Goal: Task Accomplishment & Management: Manage account settings

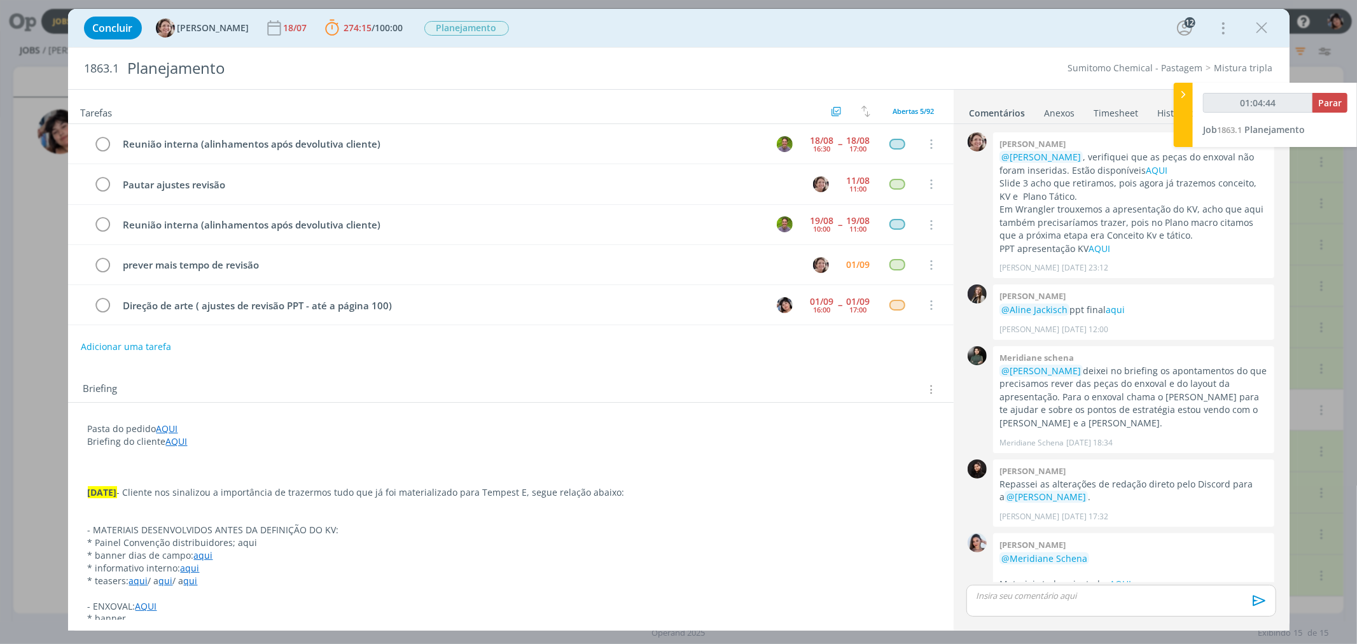
scroll to position [440, 0]
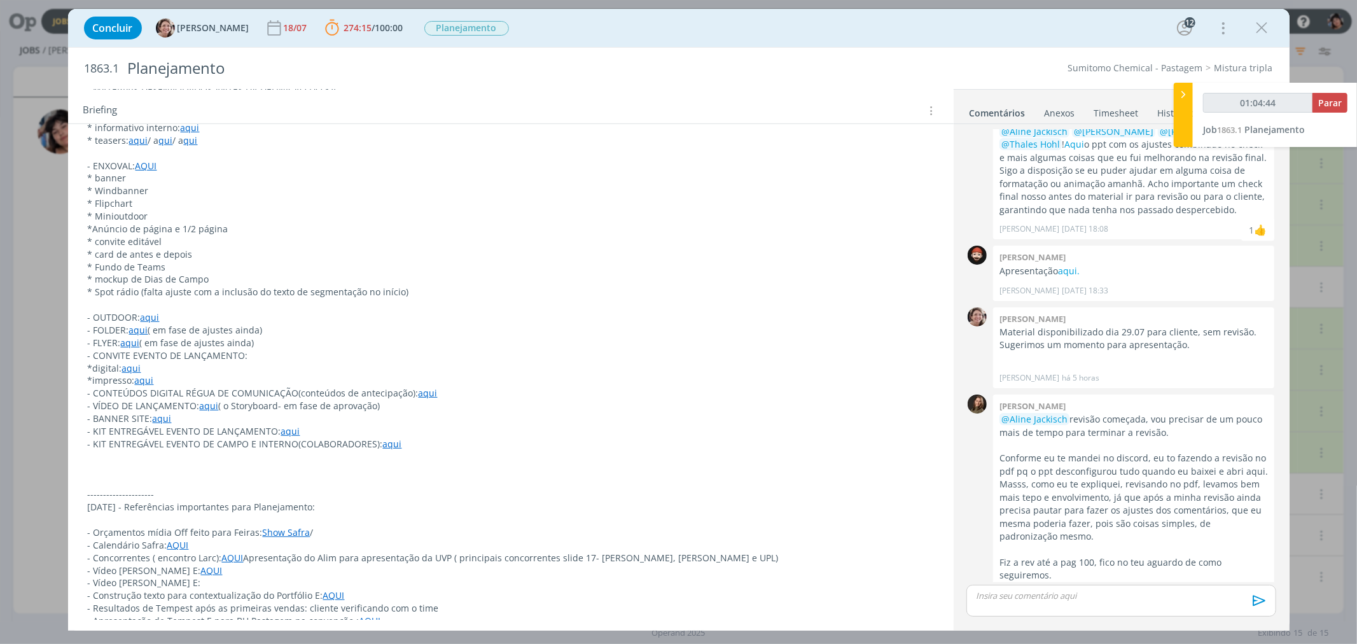
click at [1061, 602] on div "dialog" at bounding box center [1121, 601] width 309 height 32
type input "01:04:45"
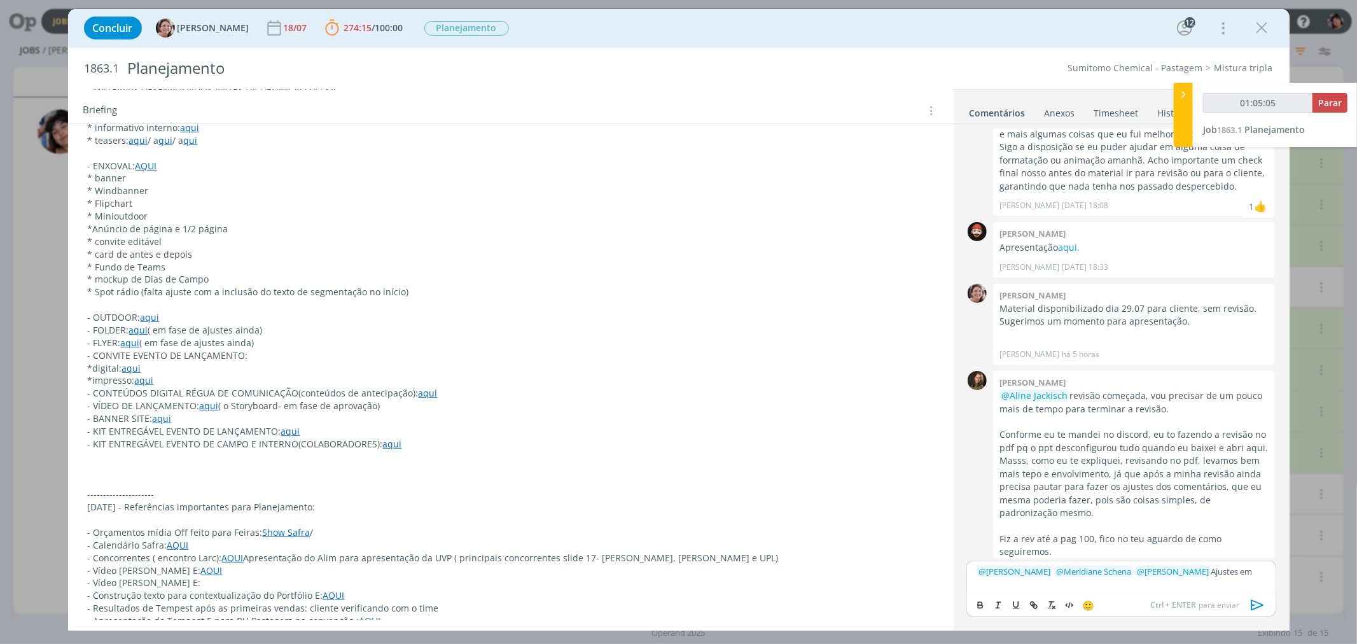
click at [1260, 568] on p "﻿ @ [PERSON_NAME] ﻿ ﻿ @ Meridiane Schena ﻿ ﻿ @ [PERSON_NAME] ﻿ Ajustes em" at bounding box center [1121, 571] width 289 height 11
click at [1261, 601] on icon "dialog" at bounding box center [1257, 605] width 19 height 19
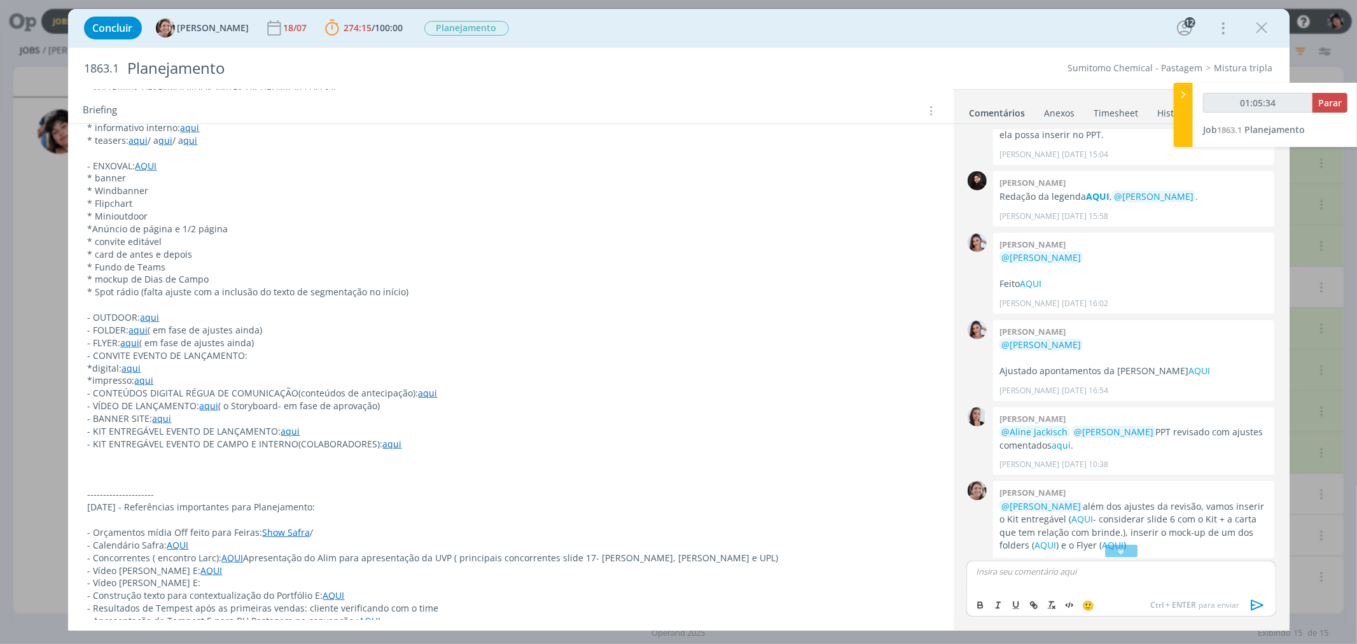
scroll to position [879, 0]
click at [1324, 109] on button "Parar" at bounding box center [1330, 103] width 35 height 20
click at [1322, 106] on span "Parar" at bounding box center [1330, 103] width 24 height 12
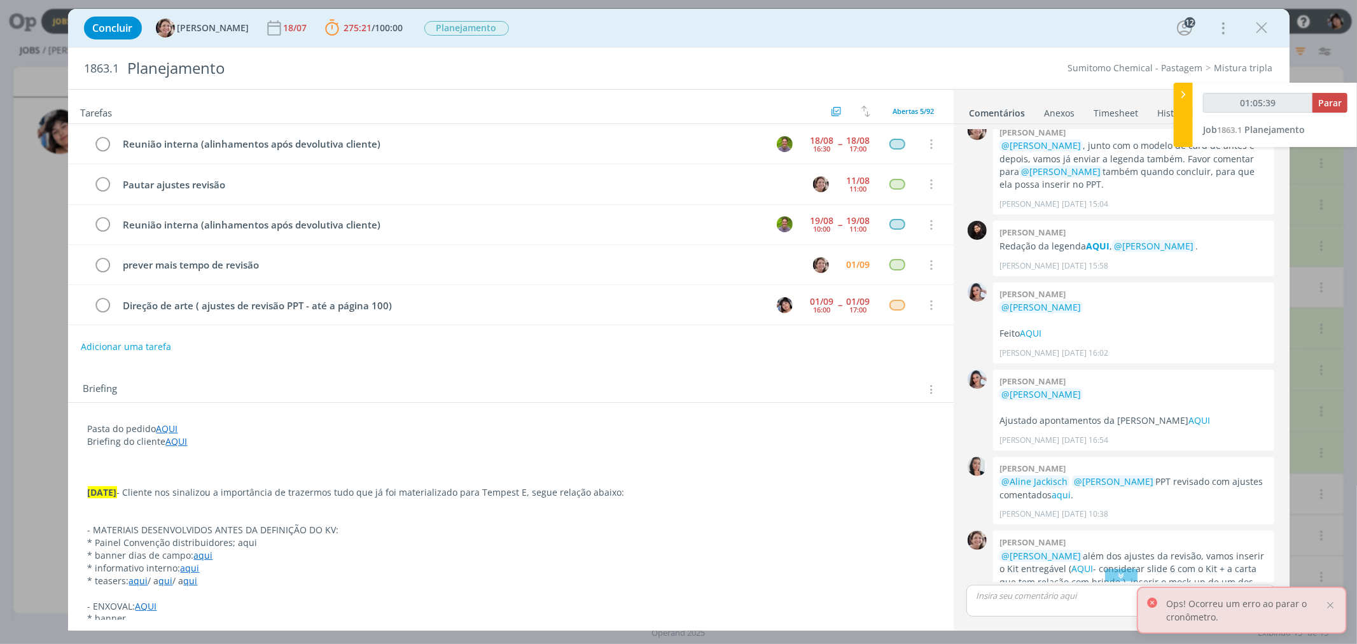
scroll to position [830, 0]
click at [1322, 106] on span "Parar" at bounding box center [1330, 103] width 24 height 12
type input "01:06:00"
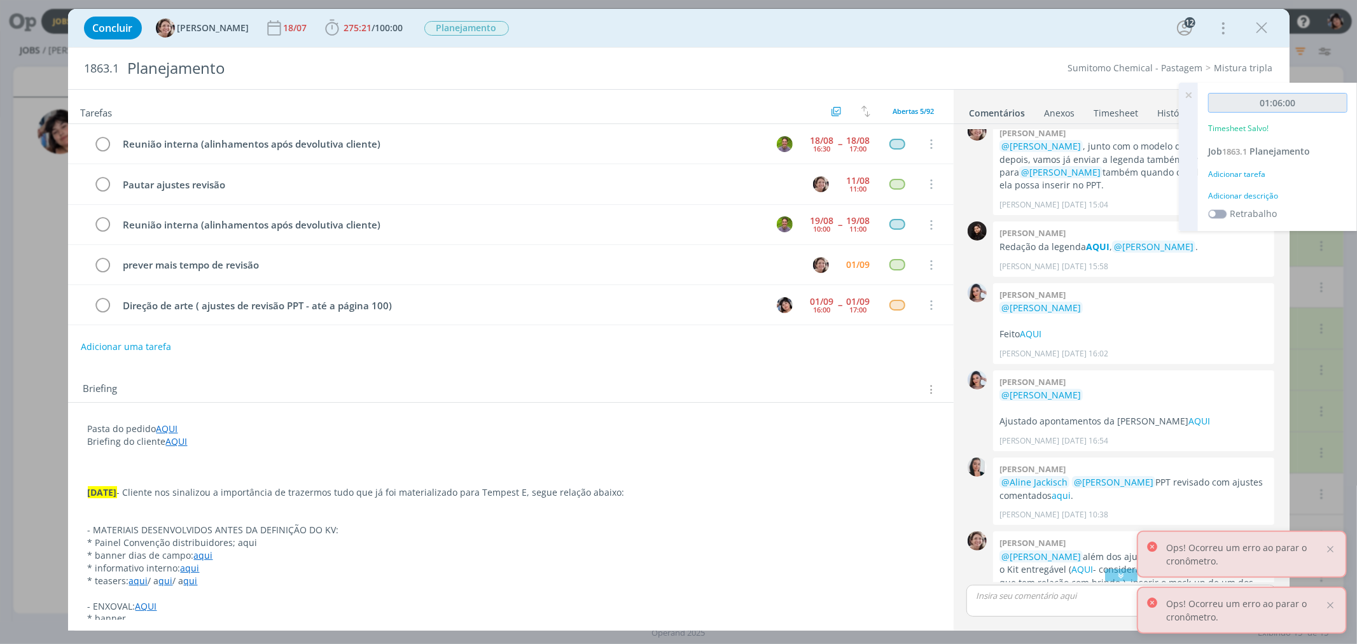
click at [1322, 106] on input "01:06:00" at bounding box center [1277, 103] width 139 height 20
click at [1249, 174] on div "Adicionar tarefa" at bounding box center [1277, 174] width 139 height 11
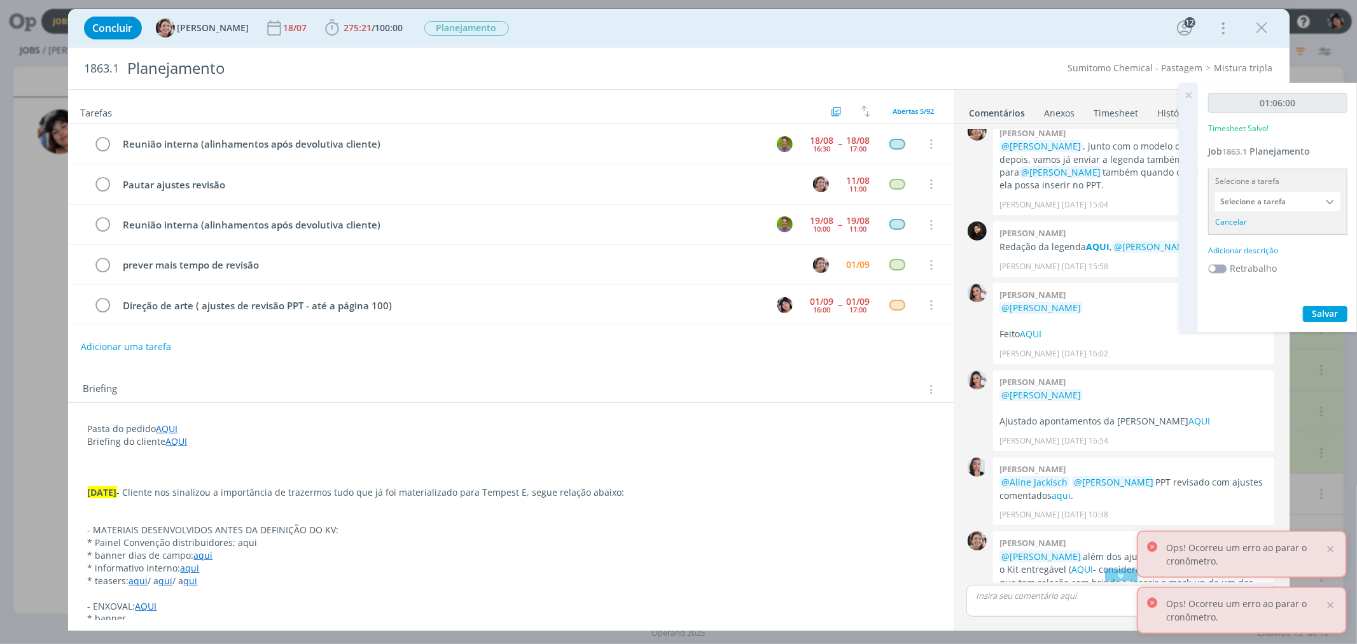
click at [1249, 195] on input "Selecione a tarefa" at bounding box center [1277, 201] width 125 height 19
click at [1250, 205] on input "Selecione a tarefa" at bounding box center [1277, 201] width 125 height 19
click at [1307, 200] on input "Selecione a tarefa" at bounding box center [1277, 201] width 125 height 19
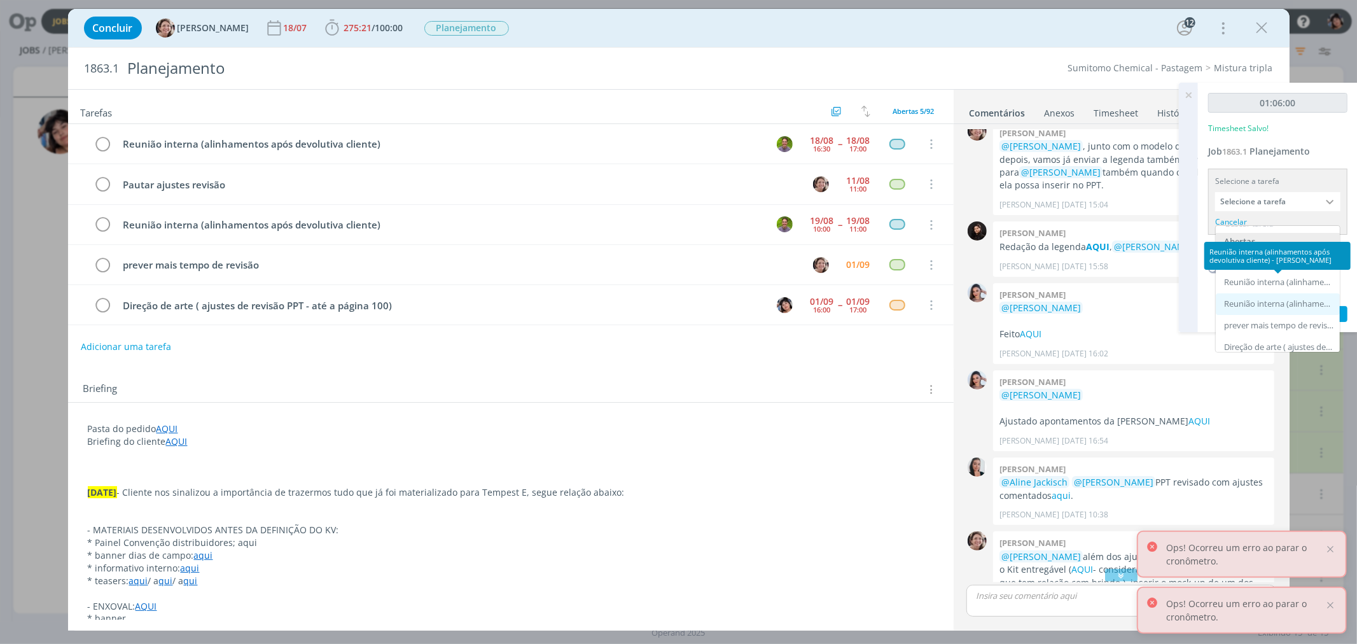
scroll to position [11, 0]
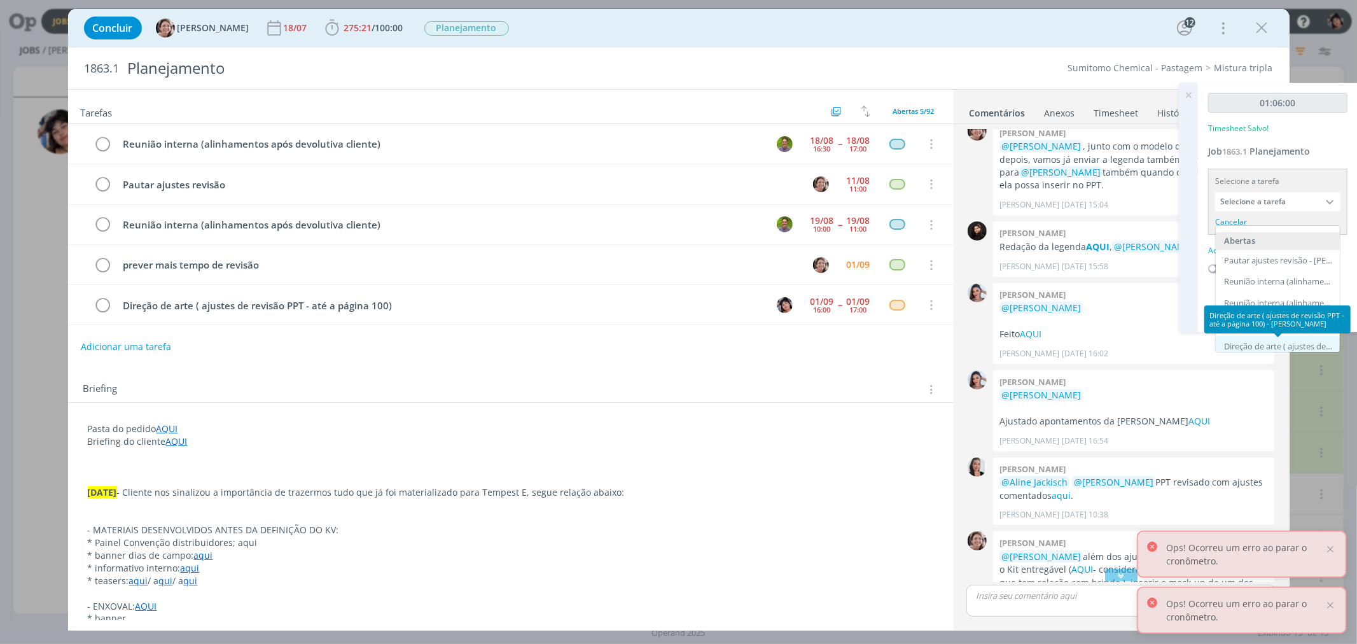
click at [1261, 344] on div "Direção de arte ( ajustes de revisão PPT - até a página 100) - [PERSON_NAME]" at bounding box center [1279, 347] width 110 height 10
type input "Direção de arte ( ajustes de revisão PPT - até a página 100)"
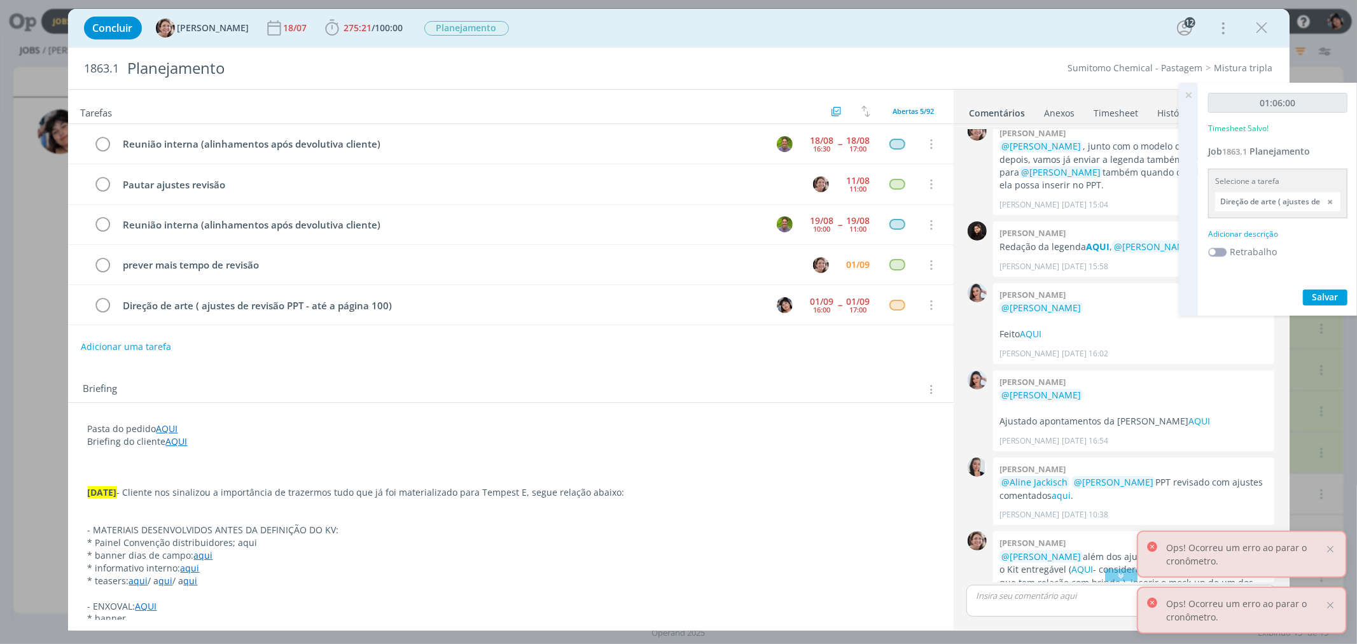
click at [1257, 239] on div "01:06:00 Timesheet Salvo! Job 1863.1 Planejamento Selecione a tarefa Direção de…" at bounding box center [1278, 199] width 160 height 233
click at [1255, 237] on div "Adicionar descrição" at bounding box center [1277, 233] width 139 height 11
click at [1263, 257] on textarea at bounding box center [1278, 254] width 133 height 45
type textarea "Ajustes revisão"
click at [1339, 334] on button "Salvar" at bounding box center [1325, 338] width 45 height 16
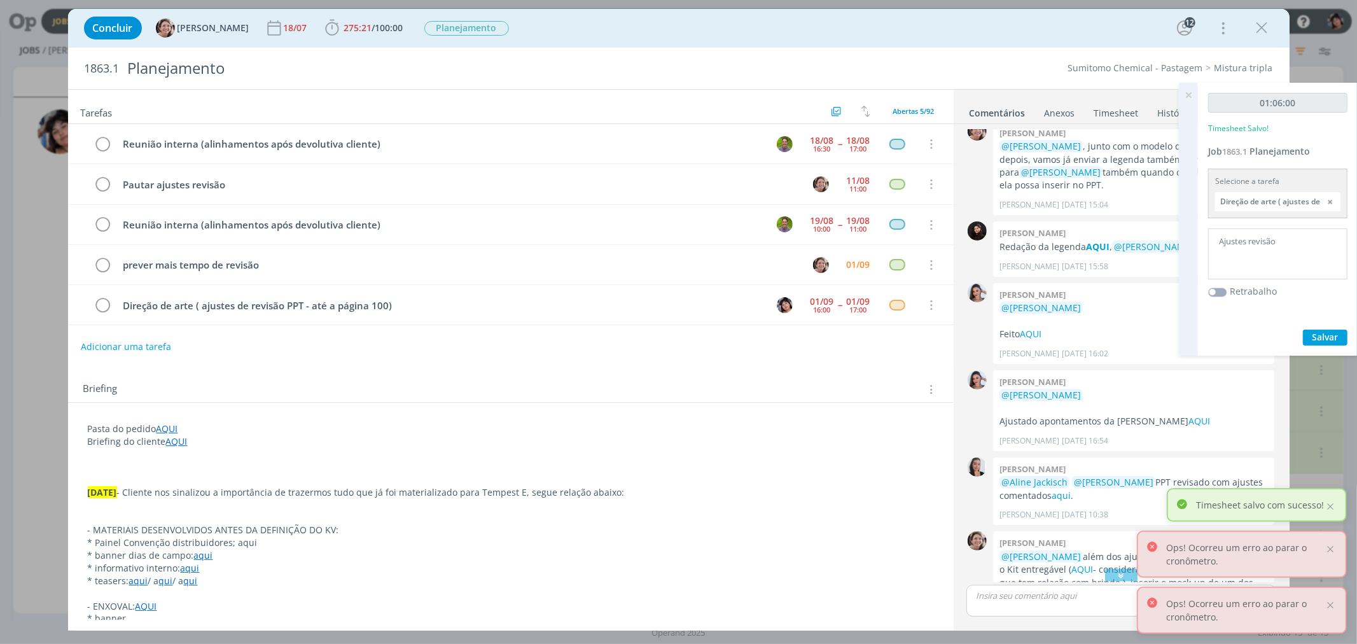
click at [1191, 92] on icon at bounding box center [1188, 95] width 23 height 25
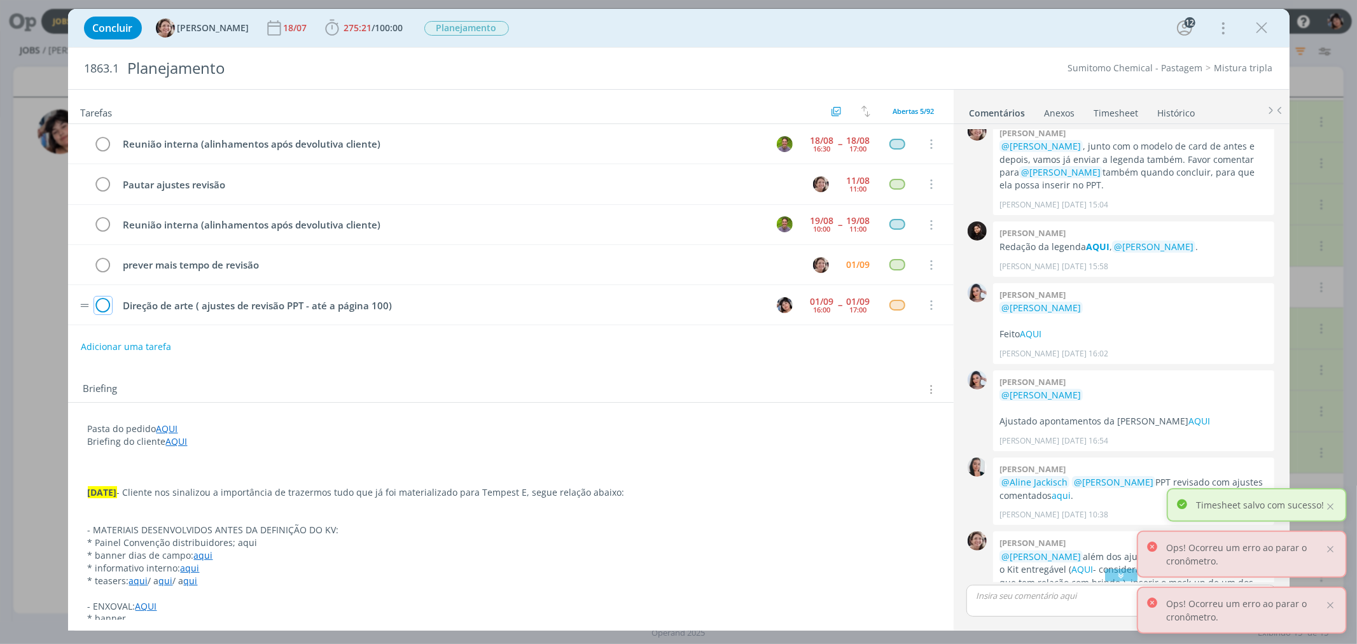
click at [104, 312] on icon "dialog" at bounding box center [103, 305] width 18 height 19
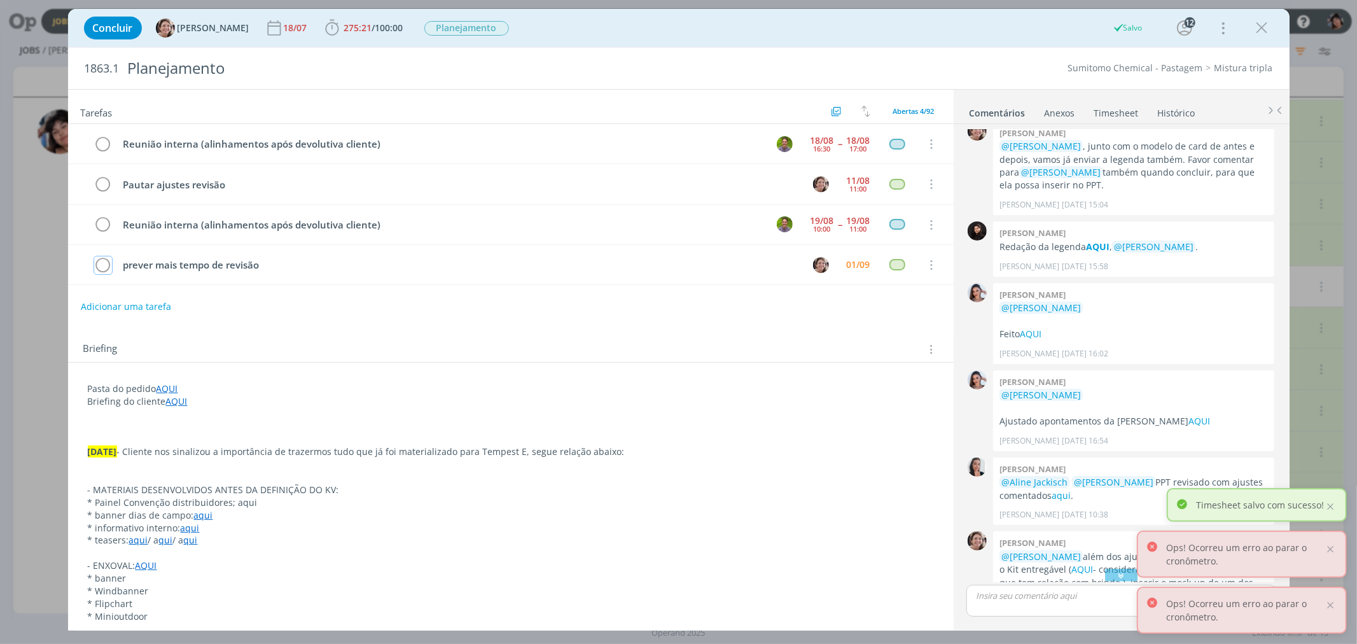
scroll to position [123, 0]
click at [1261, 29] on icon "dialog" at bounding box center [1262, 27] width 19 height 19
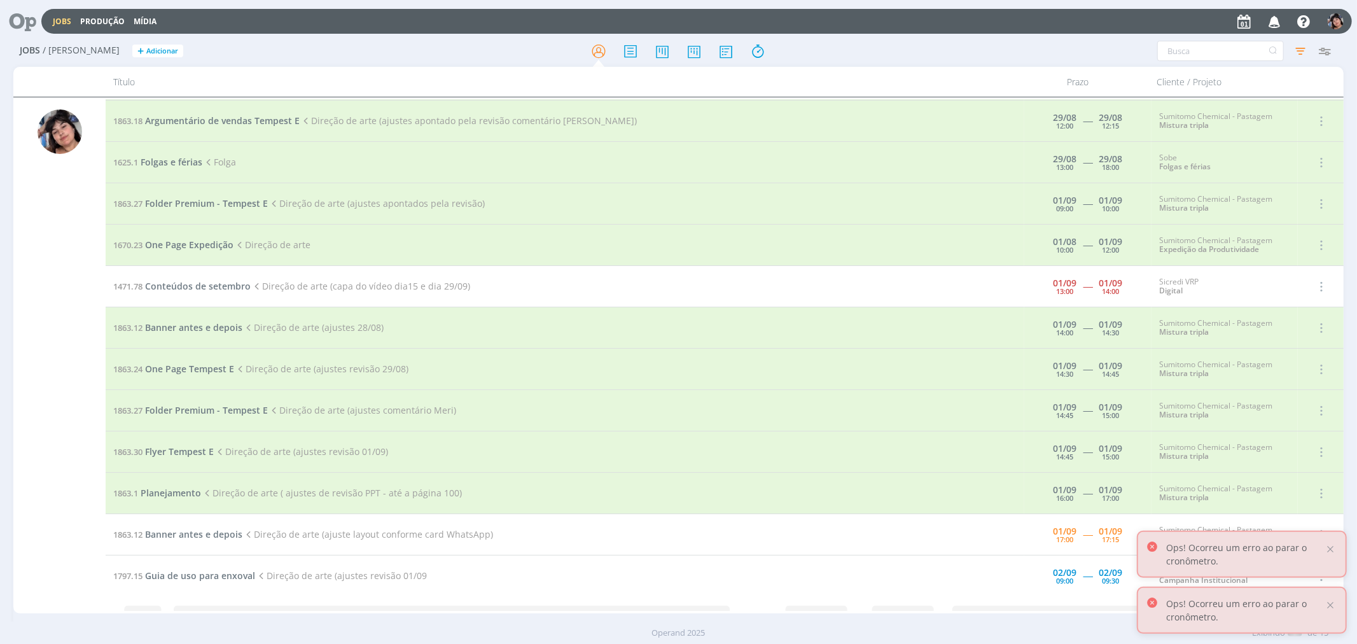
scroll to position [123, 0]
click at [215, 531] on span "Banner antes e depois" at bounding box center [193, 535] width 97 height 12
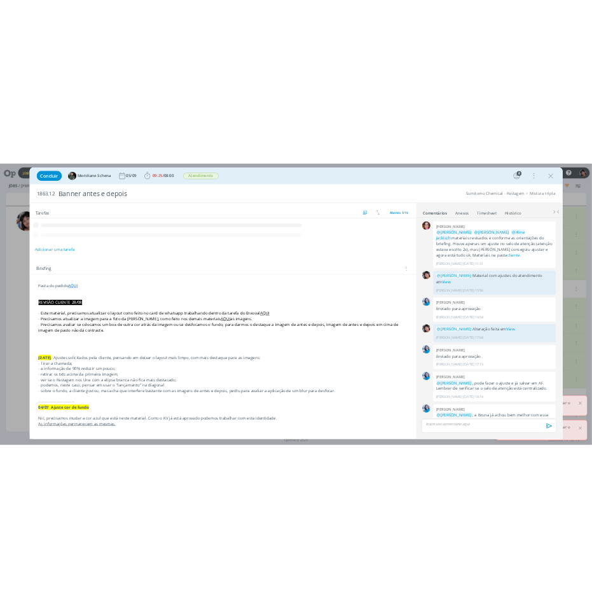
scroll to position [1192, 0]
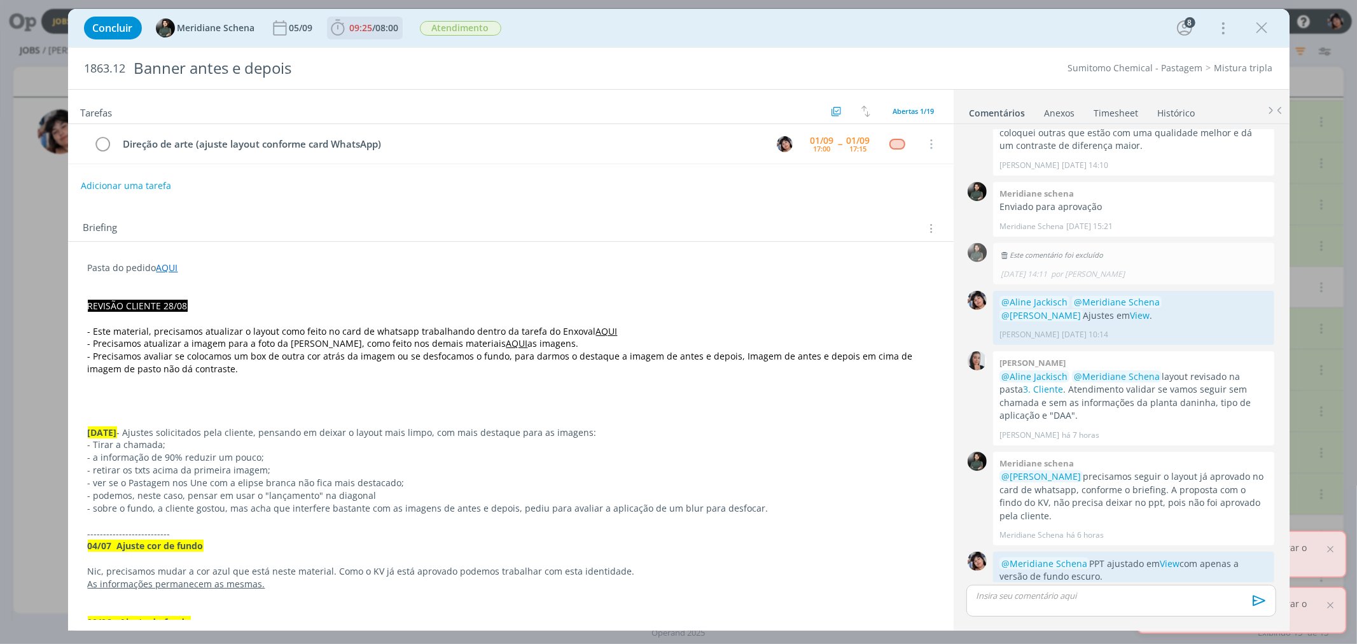
click at [376, 17] on span "09:25 / 08:00 Iniciar Apontar Data * [DATE] Horas * 00:00 Tarefa Selecione a ta…" at bounding box center [365, 28] width 76 height 23
click at [354, 31] on span "09:25" at bounding box center [361, 28] width 23 height 12
click at [360, 54] on icon "dialog" at bounding box center [356, 56] width 22 height 17
click at [596, 332] on link "AQUI" at bounding box center [607, 331] width 22 height 12
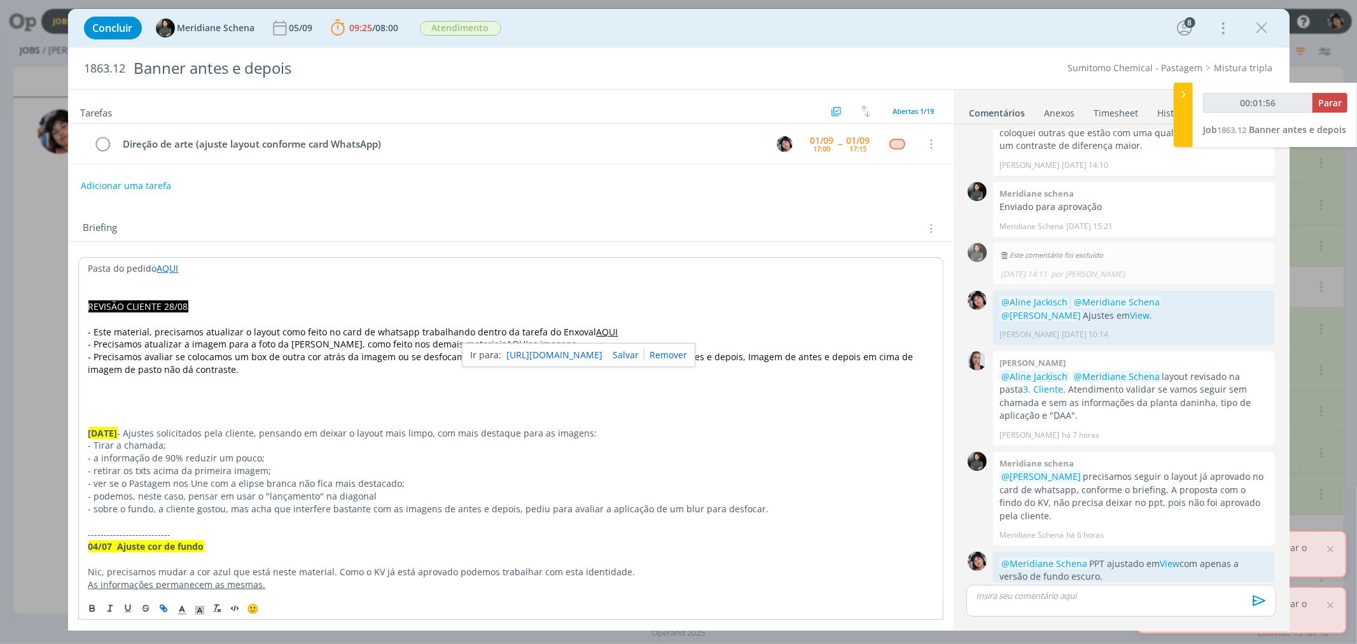
click at [508, 313] on p "dialog" at bounding box center [510, 319] width 845 height 13
click at [597, 328] on link "AQUI" at bounding box center [608, 332] width 22 height 12
click at [592, 353] on link "[URL][DOMAIN_NAME]" at bounding box center [555, 355] width 96 height 17
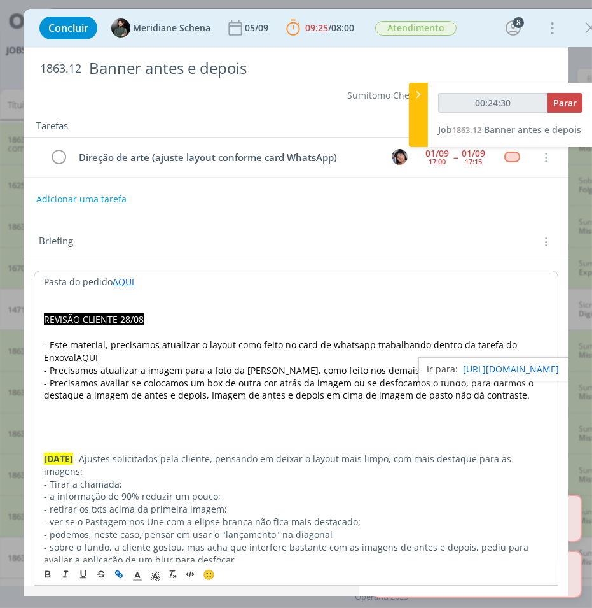
type input "00:24:31"
click at [561, 104] on span "Parar" at bounding box center [566, 103] width 24 height 12
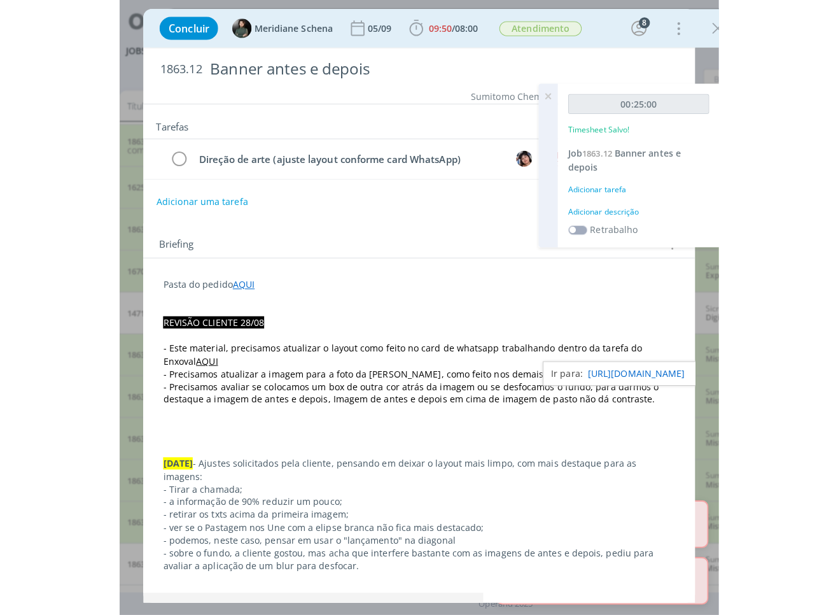
scroll to position [1233, 0]
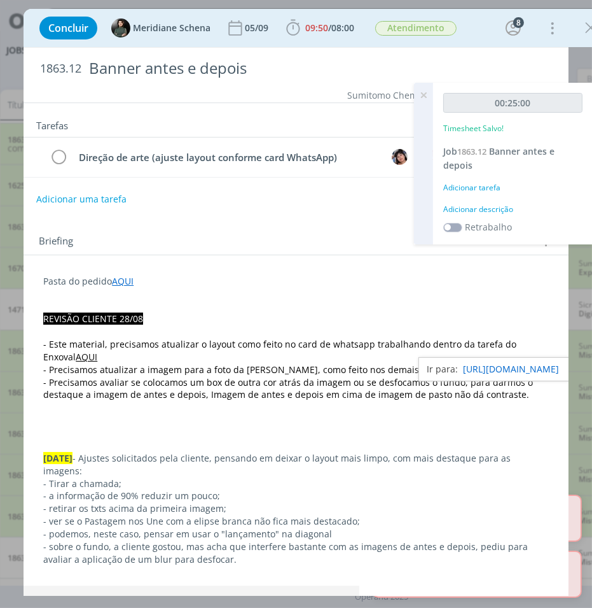
click at [476, 183] on div "Adicionar tarefa" at bounding box center [513, 187] width 139 height 11
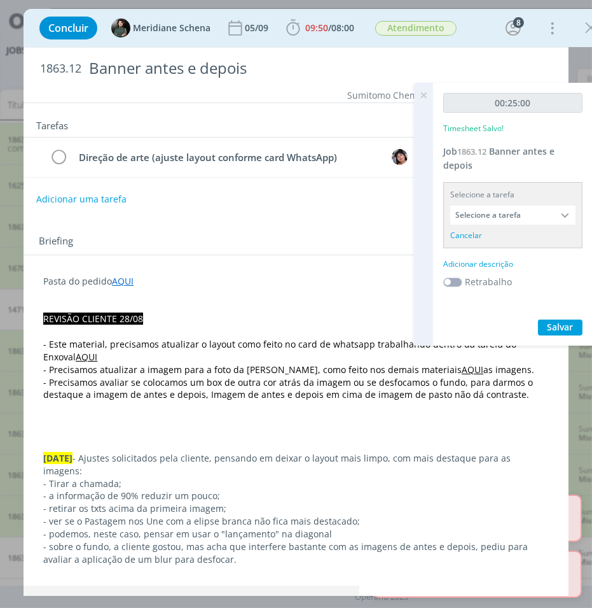
click at [537, 215] on input "Selecione a tarefa" at bounding box center [513, 215] width 125 height 19
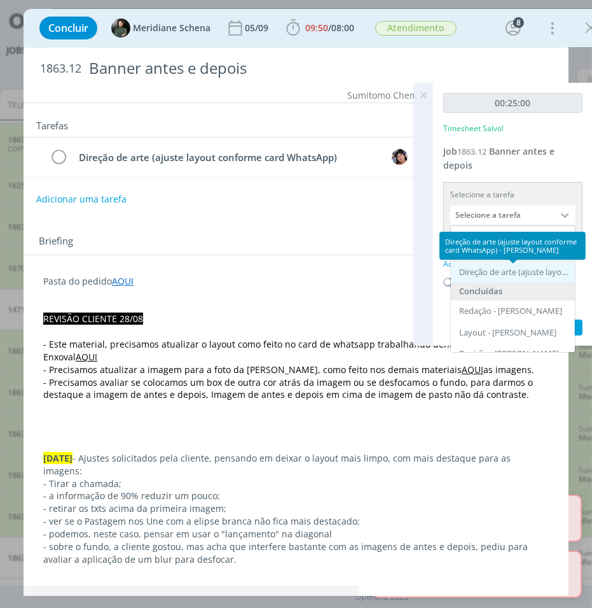
click at [529, 276] on div "Direção de arte (ajuste layout conforme card WhatsApp) - [PERSON_NAME]" at bounding box center [514, 272] width 110 height 10
type input "Direção de arte (ajuste layout conforme card WhatsApp)"
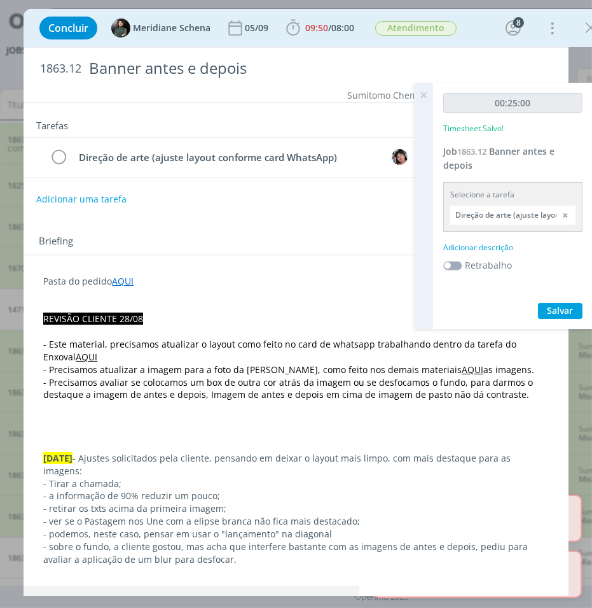
click at [495, 242] on div "Adicionar descrição" at bounding box center [513, 247] width 139 height 11
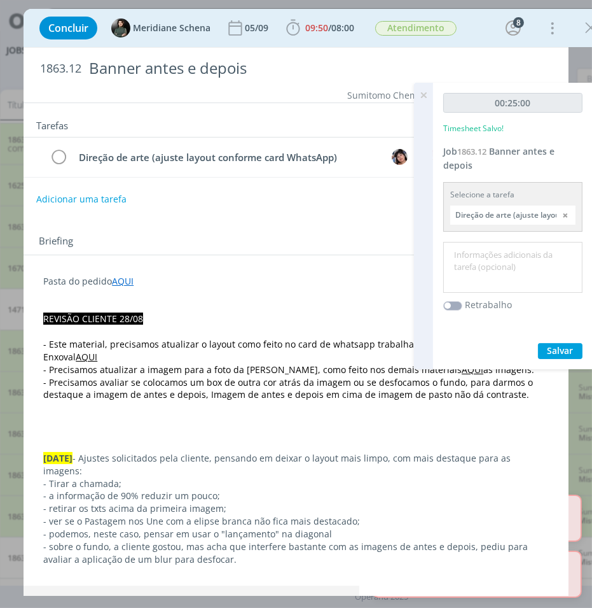
click at [506, 256] on textarea at bounding box center [513, 267] width 133 height 45
type textarea "a"
type textarea "S"
type textarea "a"
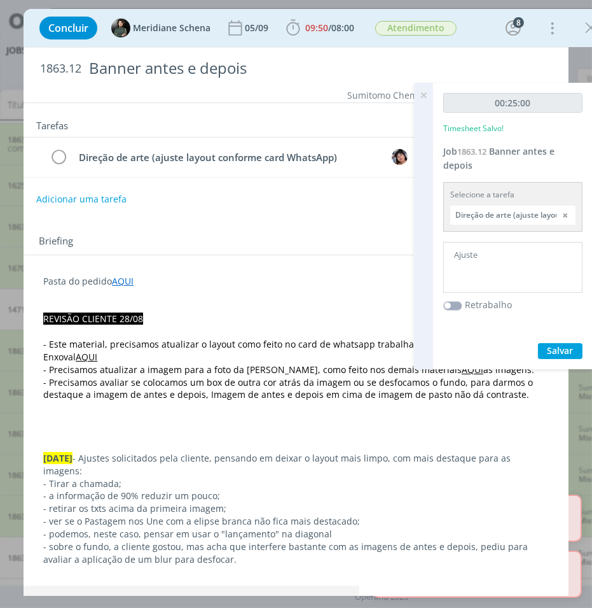
type textarea "Ajuste"
click at [478, 305] on label "Retrabalho" at bounding box center [488, 304] width 47 height 13
click at [458, 302] on span at bounding box center [453, 306] width 19 height 10
click at [562, 348] on span "Salvar" at bounding box center [561, 350] width 26 height 12
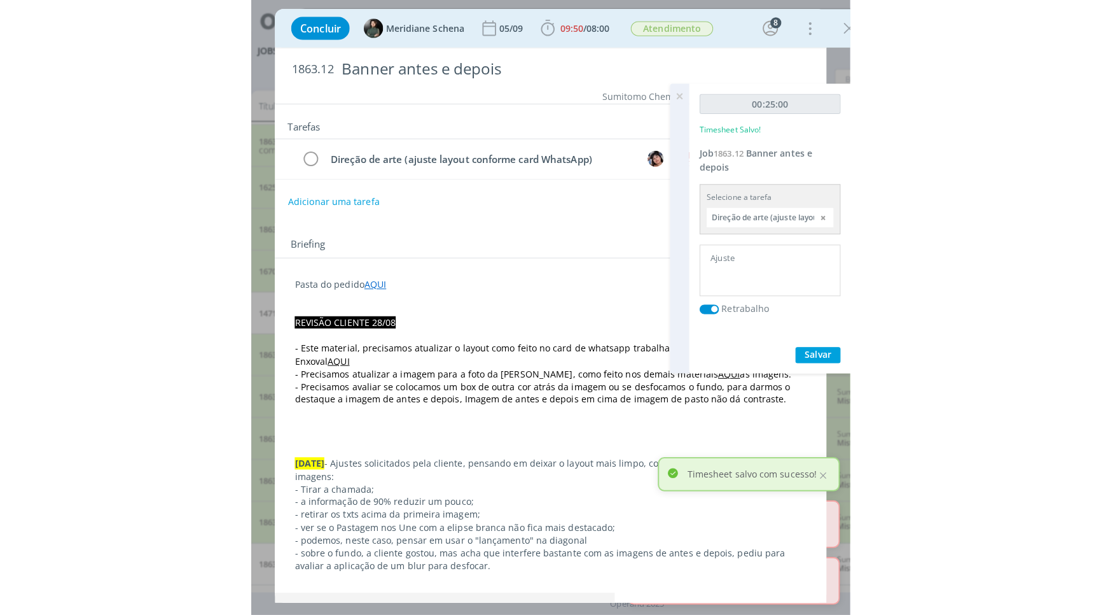
scroll to position [1220, 0]
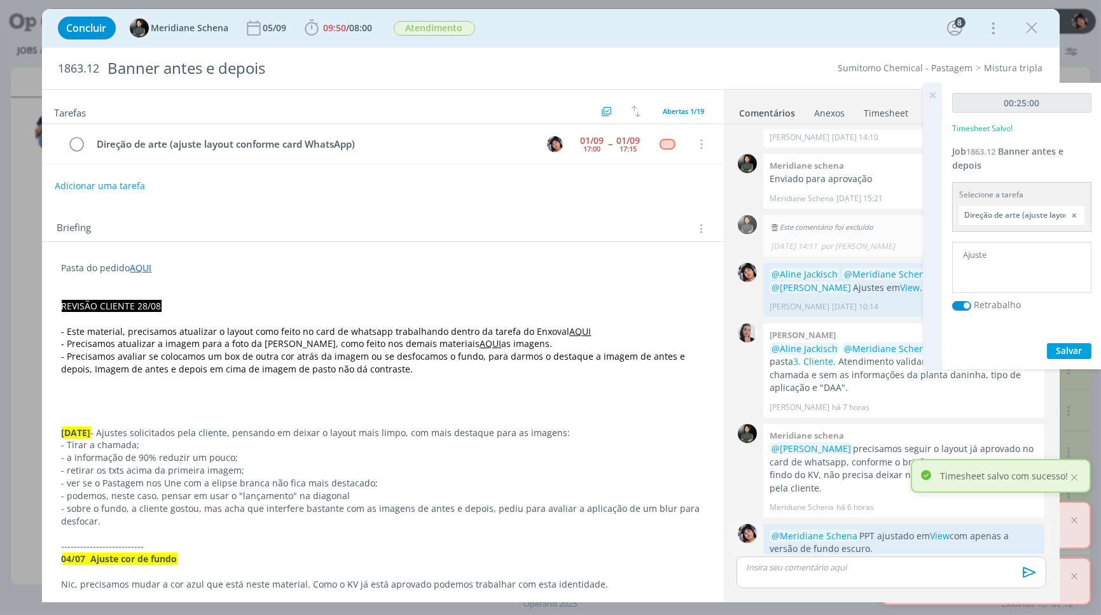
drag, startPoint x: 889, startPoint y: 536, endPoint x: 879, endPoint y: 526, distance: 14.0
click at [888, 563] on span "[PERSON_NAME] há 4 horas" at bounding box center [901, 568] width 262 height 11
drag, startPoint x: 879, startPoint y: 526, endPoint x: 771, endPoint y: 504, distance: 109.8
click at [771, 529] on p "@Meridiane Schena PPT ajustado em View com apenas a versão de fundo escuro." at bounding box center [904, 542] width 269 height 26
copy p "@Meridiane Schena PPT ajustado em View com apenas a versão de fundo escuro."
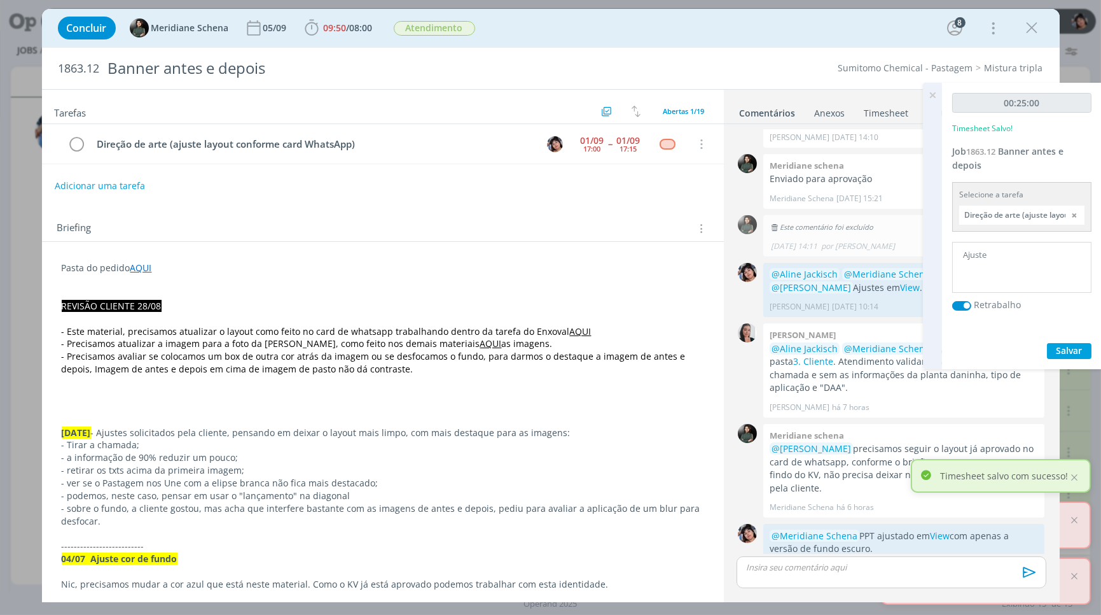
click at [797, 575] on div "dialog" at bounding box center [891, 572] width 309 height 32
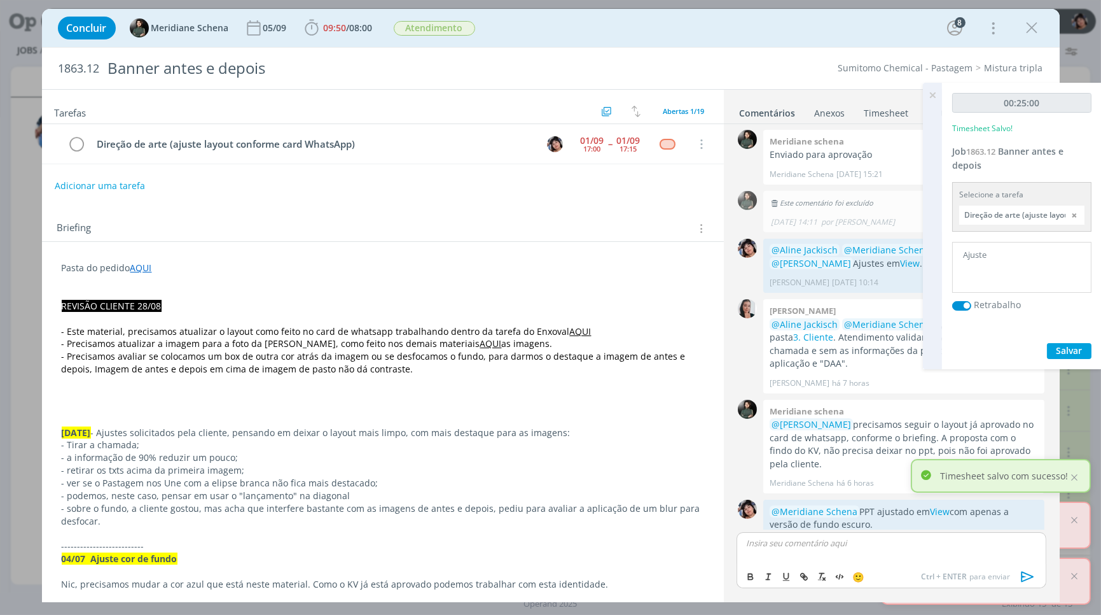
scroll to position [1246, 0]
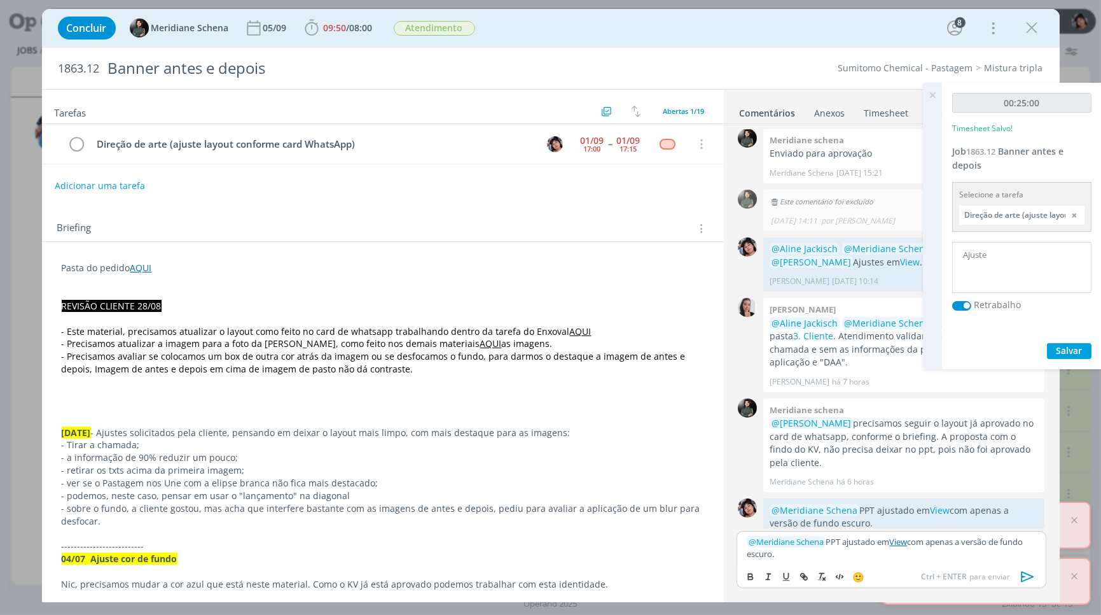
click at [891, 544] on p "﻿ @ Meridiane [PERSON_NAME] ﻿ PPT ajustado em View com apenas a versão de fundo…" at bounding box center [891, 548] width 289 height 24
click at [888, 545] on p "﻿ @ Meridiane [PERSON_NAME] ﻿ PPT ajustado em View com apenas a versão de fundo…" at bounding box center [891, 548] width 289 height 24
drag, startPoint x: 917, startPoint y: 543, endPoint x: 942, endPoint y: 565, distance: 32.9
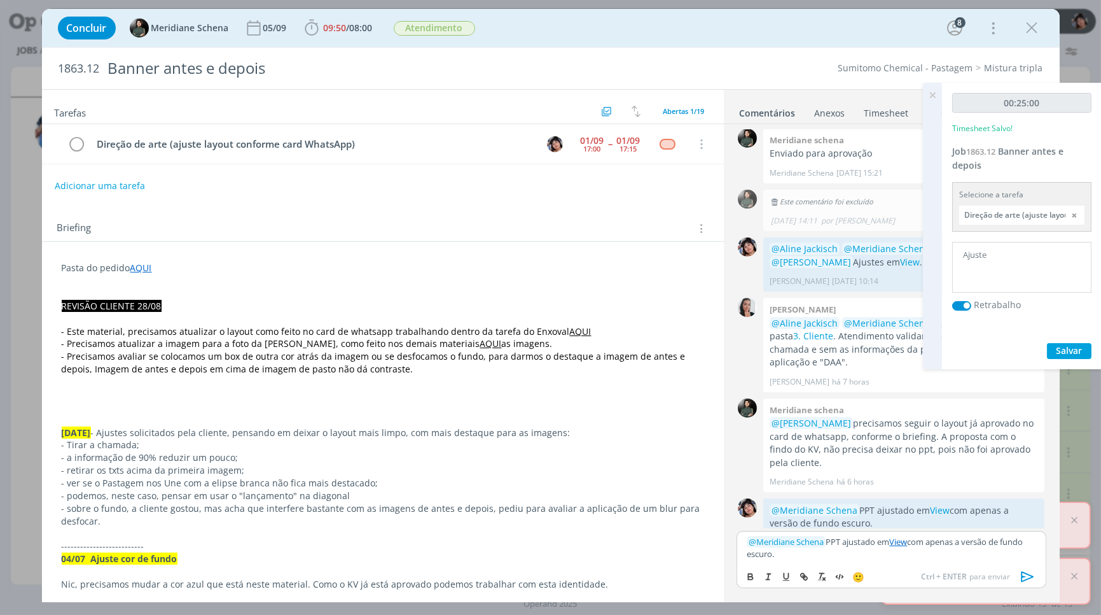
click at [942, 565] on div "﻿ @ Meridiane [PERSON_NAME] ﻿ PPT ajustado em View com apenas a versão de fundo…" at bounding box center [891, 559] width 309 height 57
click at [1020, 576] on icon "dialog" at bounding box center [1028, 576] width 19 height 19
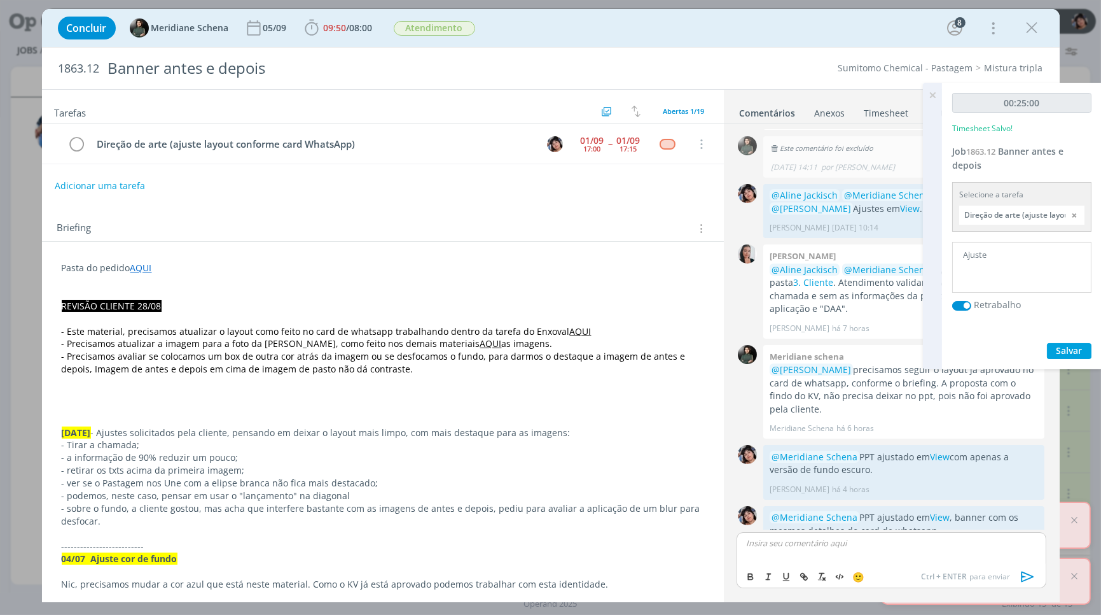
scroll to position [1306, 0]
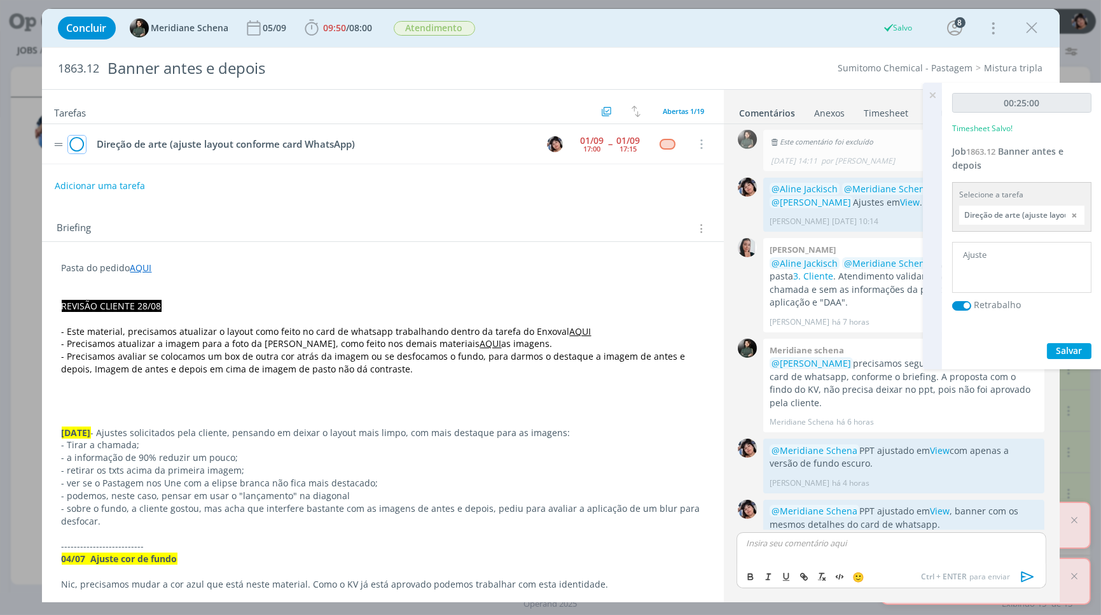
click at [81, 142] on icon "dialog" at bounding box center [77, 144] width 18 height 19
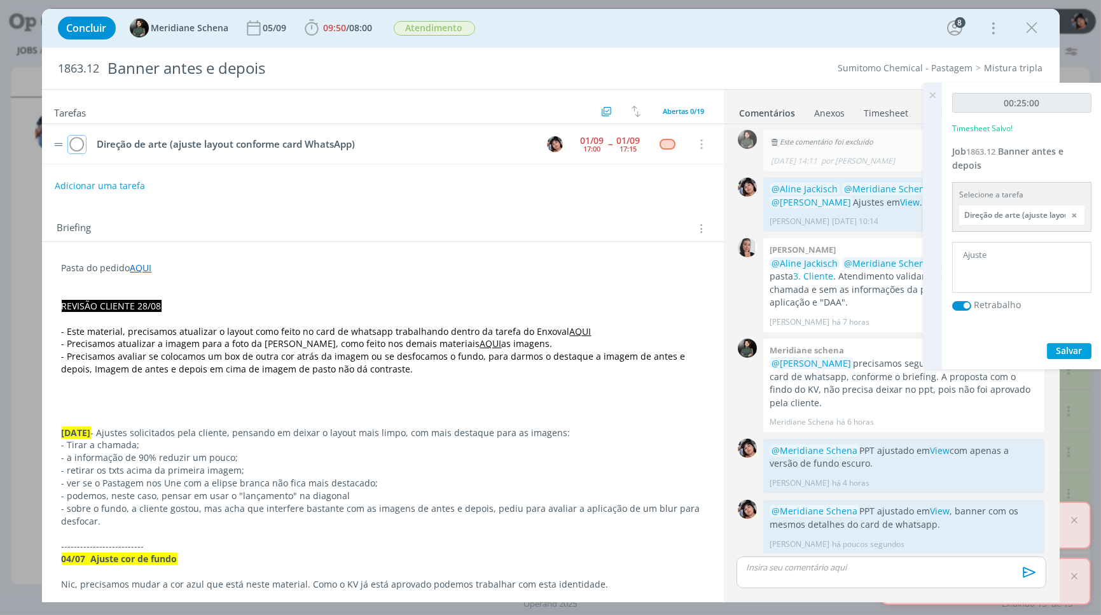
scroll to position [1282, 0]
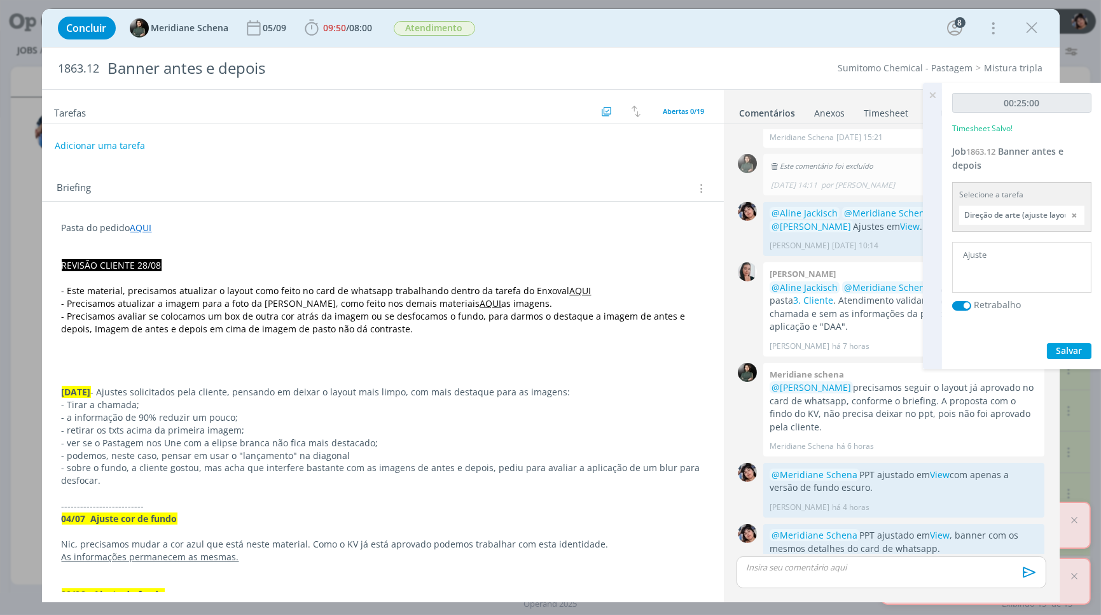
click at [1028, 32] on icon "dialog" at bounding box center [1032, 27] width 19 height 19
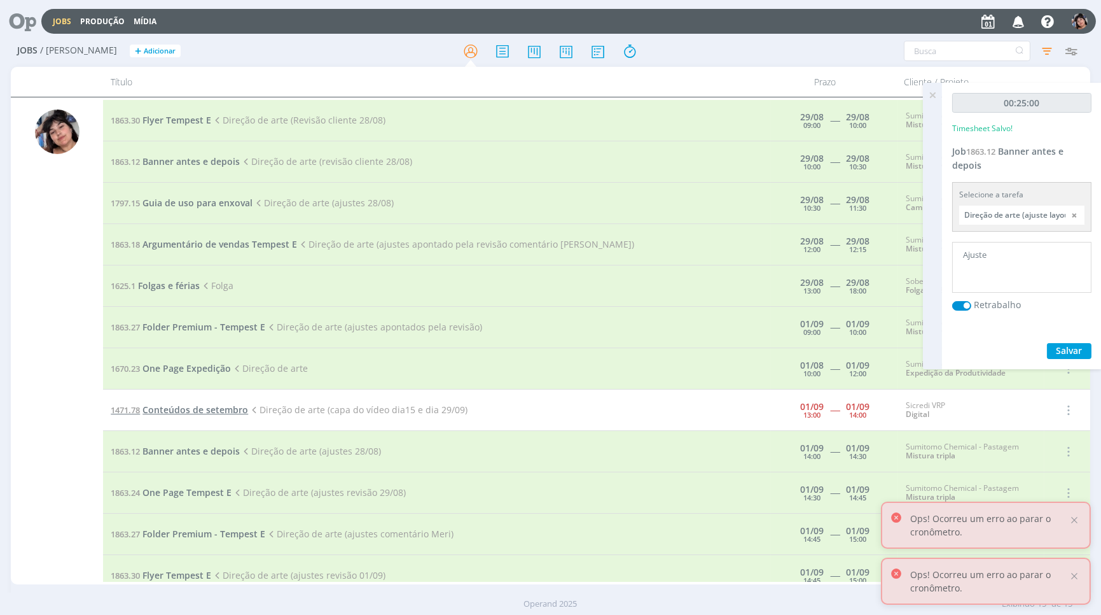
click at [220, 405] on span "Conteúdos de setembro" at bounding box center [196, 409] width 106 height 12
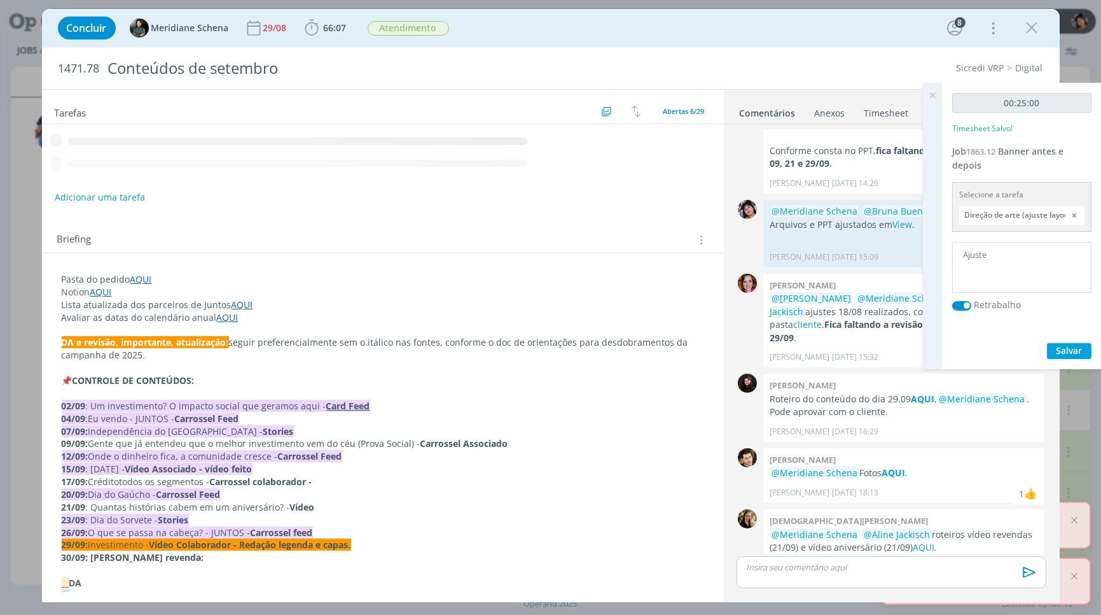
click at [789, 571] on p "dialog" at bounding box center [891, 566] width 289 height 11
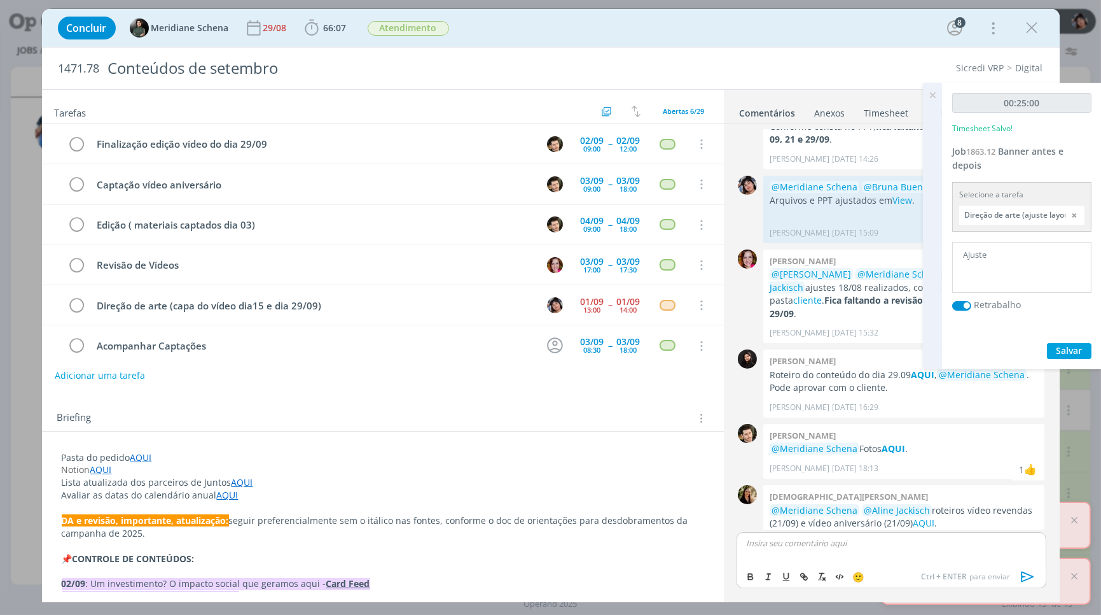
scroll to position [13, 0]
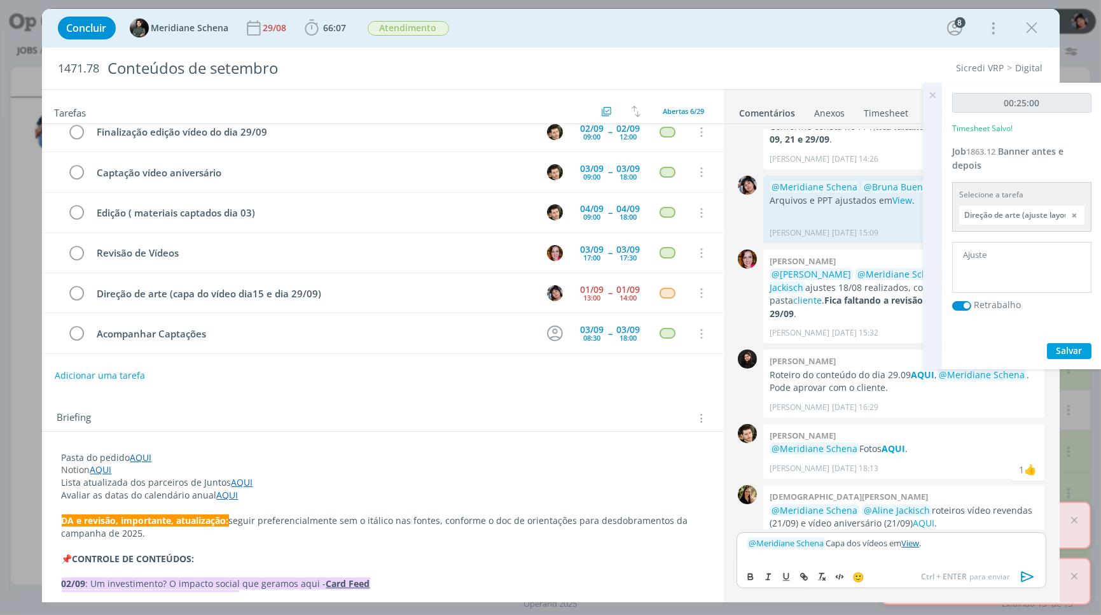
click at [893, 541] on p "﻿ @ Meridiane Schena ﻿ Capa dos vídeos em View ." at bounding box center [891, 542] width 289 height 11
click at [1025, 574] on icon "dialog" at bounding box center [1027, 576] width 13 height 11
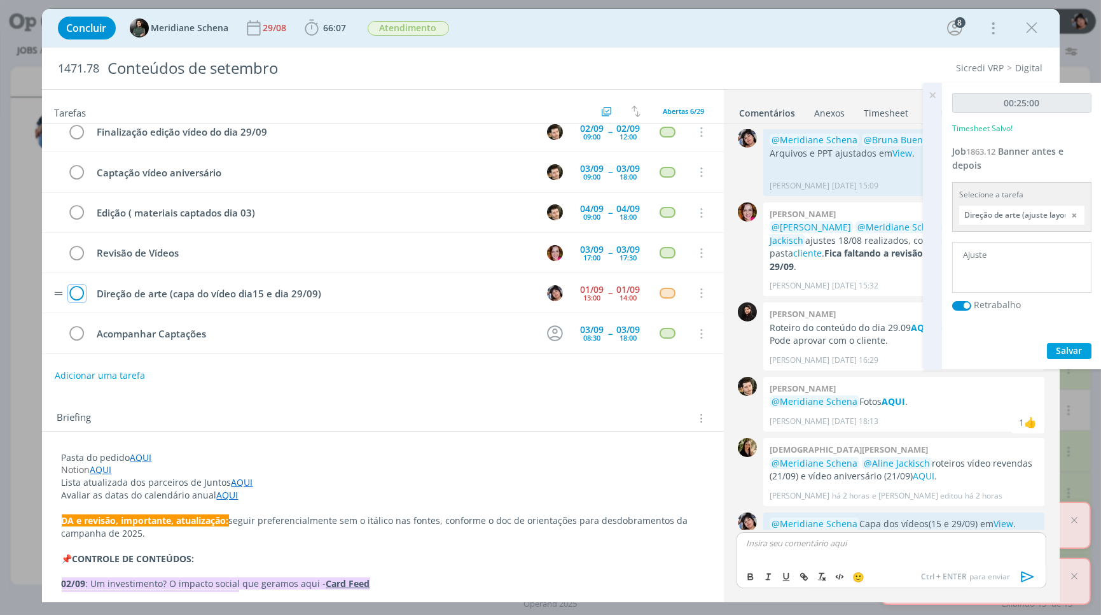
click at [76, 293] on icon "dialog" at bounding box center [77, 293] width 18 height 19
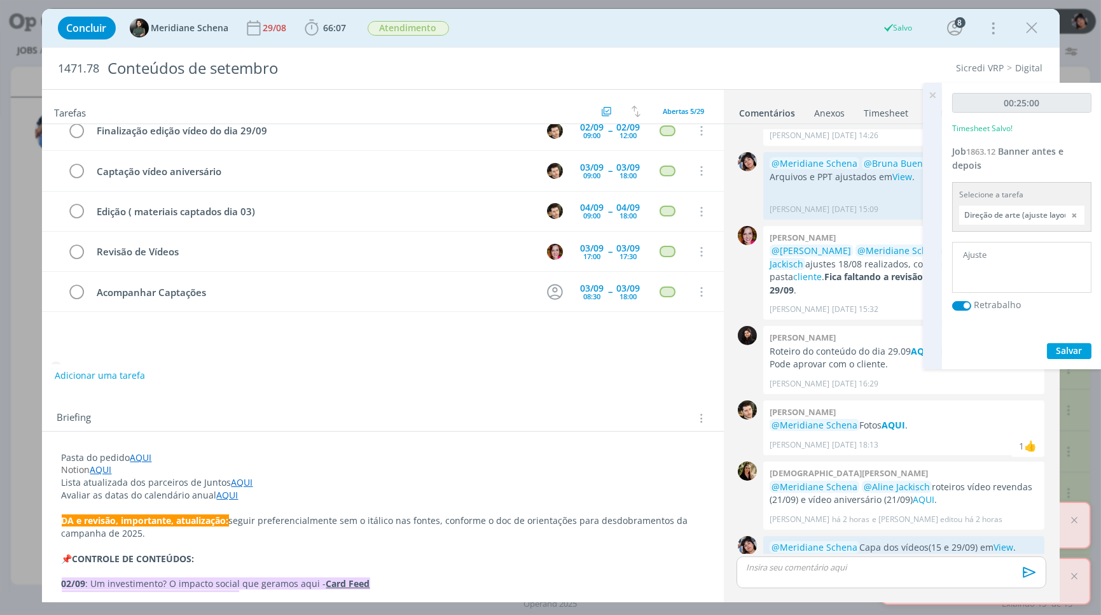
scroll to position [0, 0]
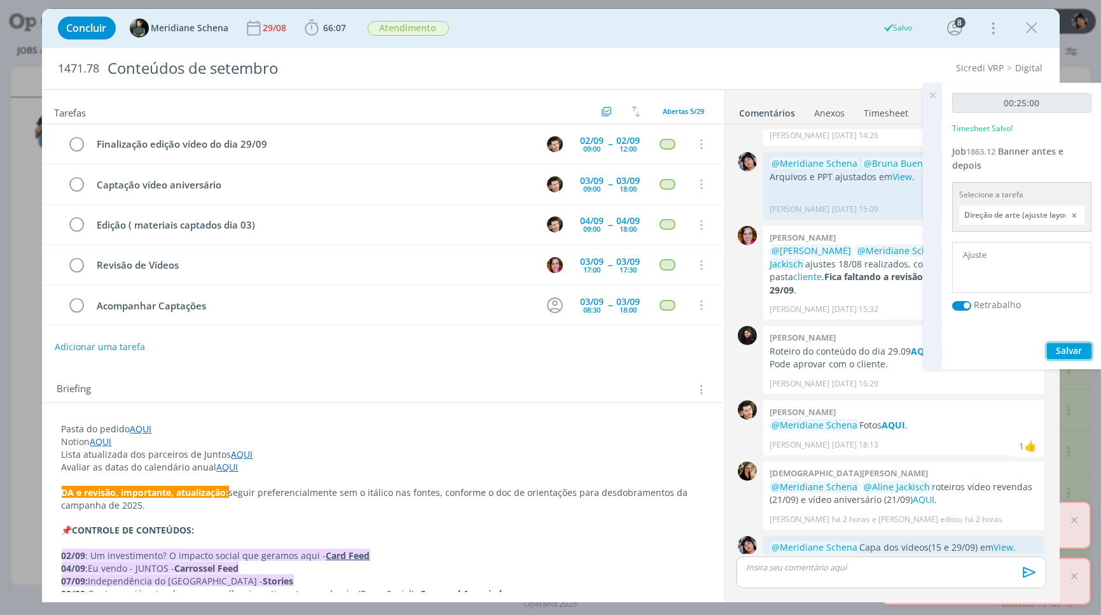
click at [1067, 351] on span "Salvar" at bounding box center [1070, 350] width 26 height 12
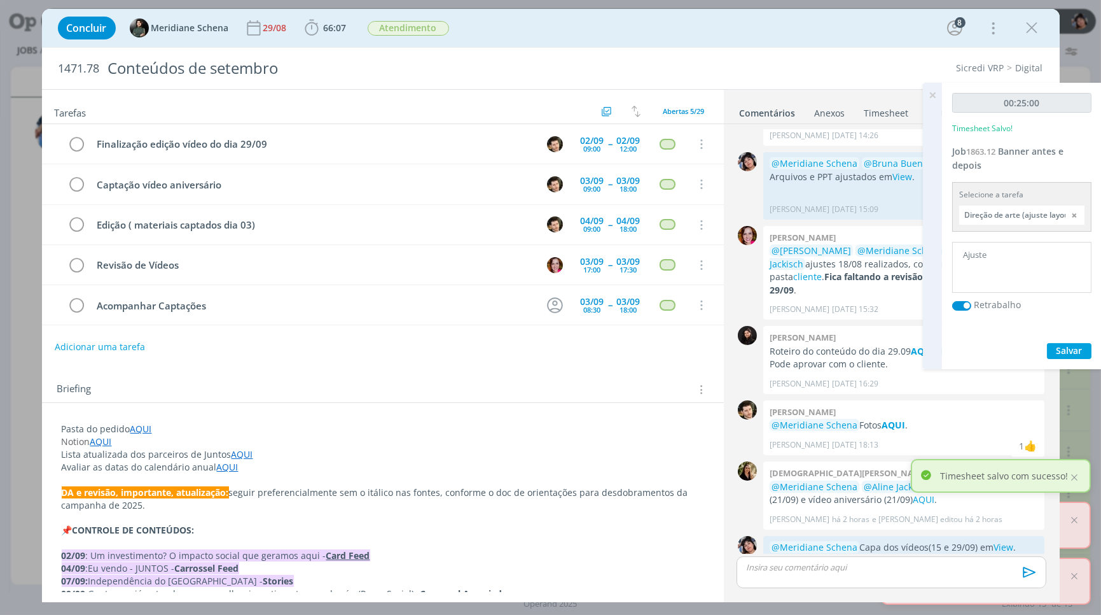
click at [932, 90] on icon at bounding box center [932, 95] width 23 height 25
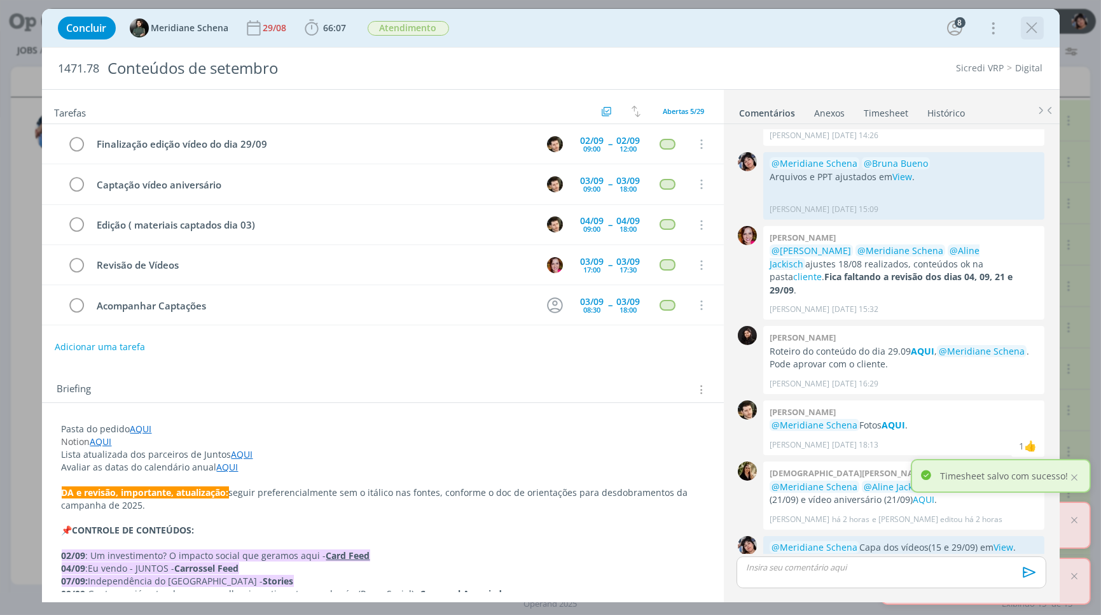
click at [1031, 37] on button "dialog" at bounding box center [1032, 27] width 19 height 19
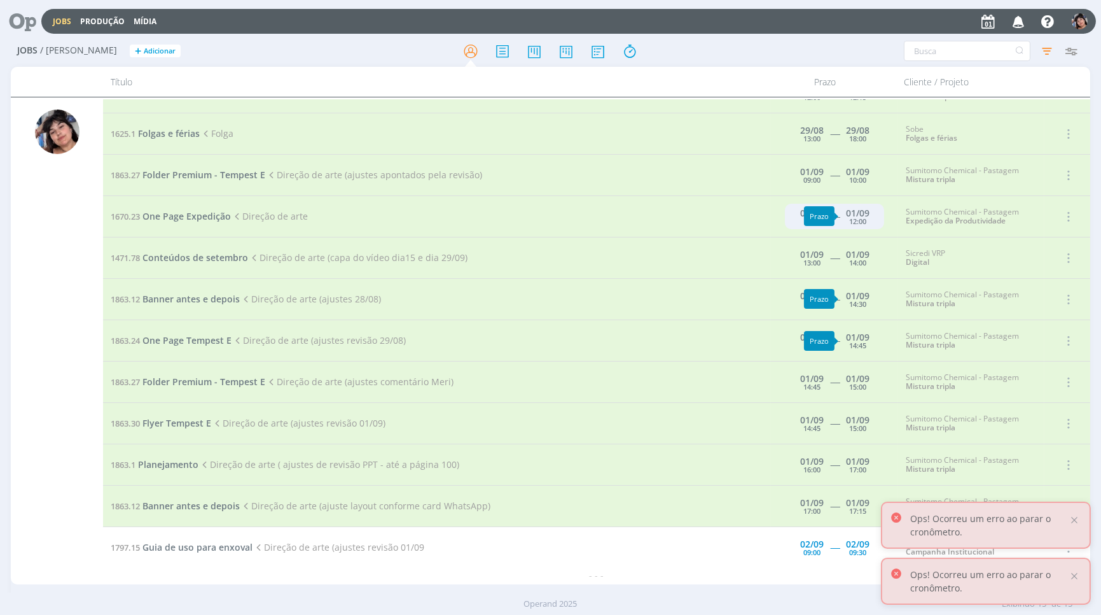
scroll to position [153, 0]
